Goal: Task Accomplishment & Management: Use online tool/utility

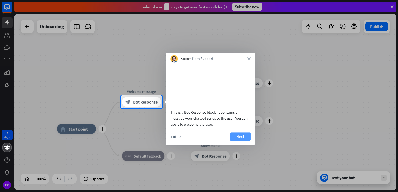
click at [244, 141] on button "Next" at bounding box center [240, 137] width 21 height 8
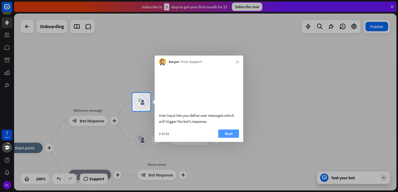
click at [230, 138] on button "Next" at bounding box center [228, 133] width 21 height 8
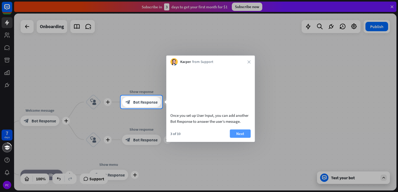
click at [238, 138] on button "Next" at bounding box center [240, 133] width 21 height 8
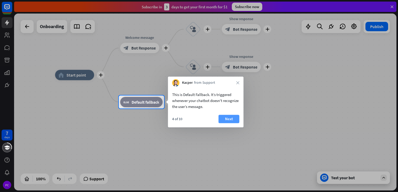
click at [235, 118] on button "Next" at bounding box center [229, 119] width 21 height 8
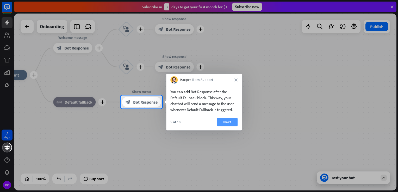
click at [231, 120] on button "Next" at bounding box center [227, 122] width 21 height 8
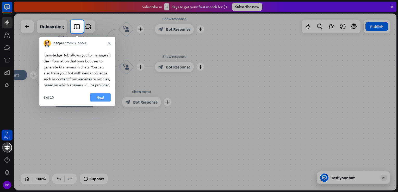
click at [103, 102] on button "Next" at bounding box center [100, 97] width 21 height 8
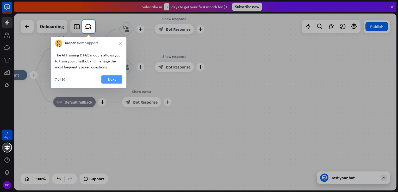
click at [111, 77] on button "Next" at bounding box center [111, 79] width 21 height 8
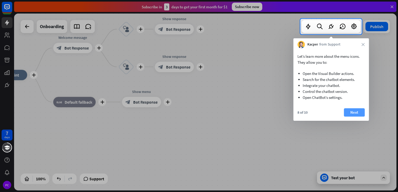
click at [353, 112] on button "Next" at bounding box center [354, 112] width 21 height 8
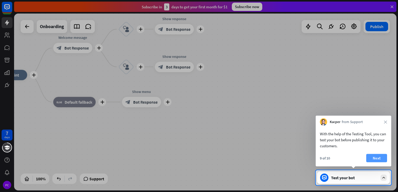
click at [377, 157] on button "Next" at bounding box center [376, 158] width 21 height 8
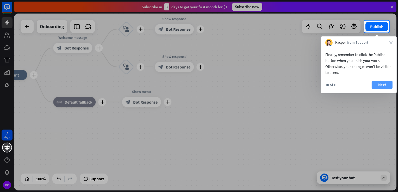
click at [383, 85] on button "Next" at bounding box center [382, 85] width 21 height 8
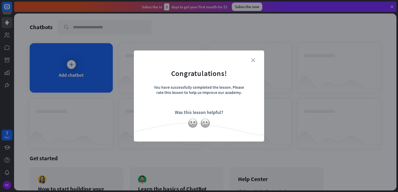
click at [254, 60] on icon "close" at bounding box center [253, 60] width 4 height 4
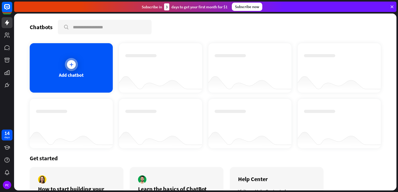
click at [74, 64] on div at bounding box center [71, 64] width 9 height 9
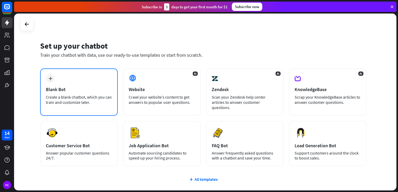
click at [73, 91] on div "Blank Bot" at bounding box center [79, 89] width 66 height 6
